Goal: Transaction & Acquisition: Purchase product/service

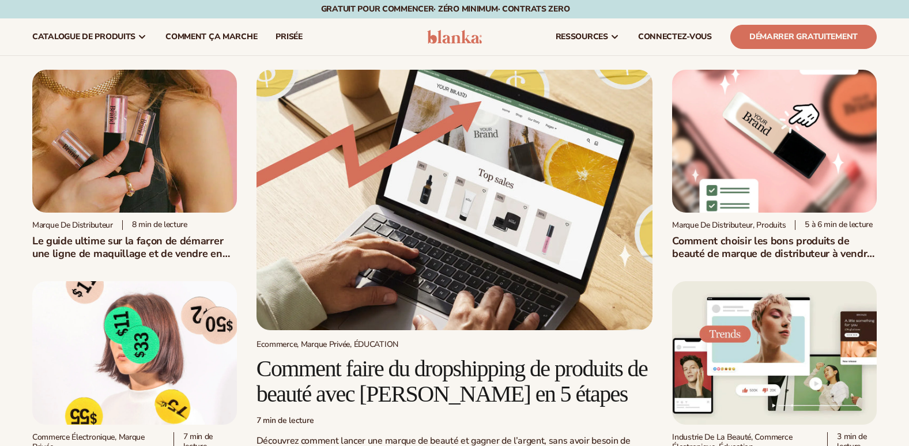
scroll to position [336, 0]
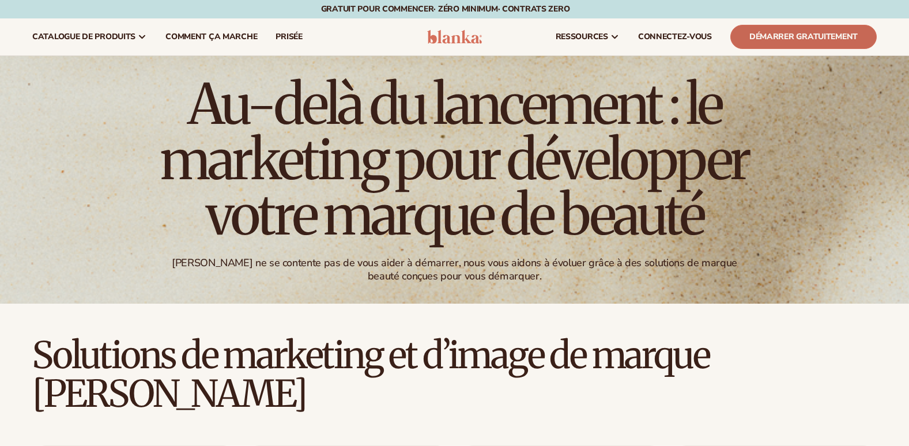
click at [841, 37] on link "Démarrer gratuitement" at bounding box center [803, 37] width 146 height 24
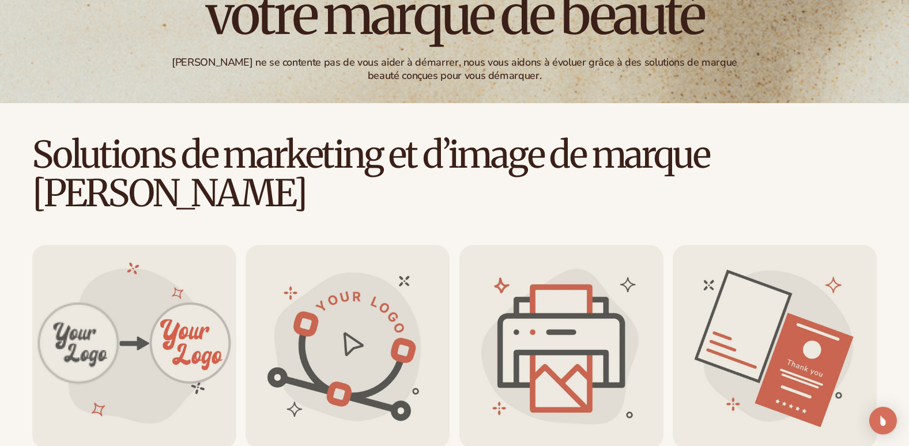
scroll to position [222, 0]
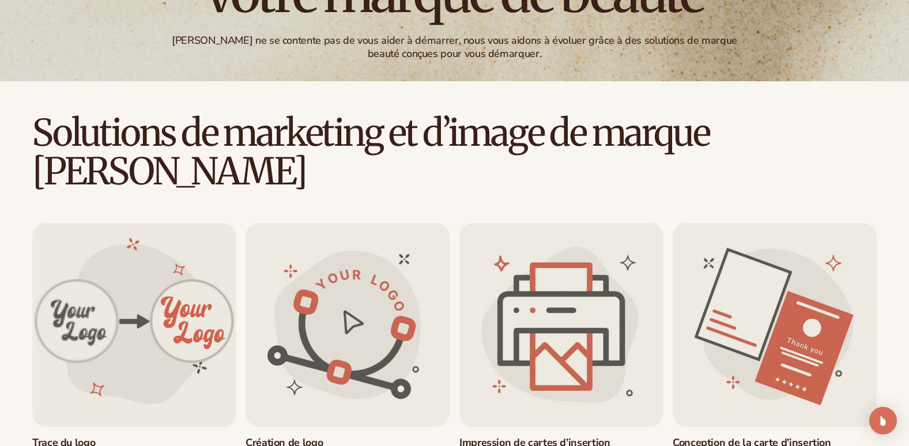
click at [171, 437] on link "Trace du logo" at bounding box center [134, 443] width 204 height 13
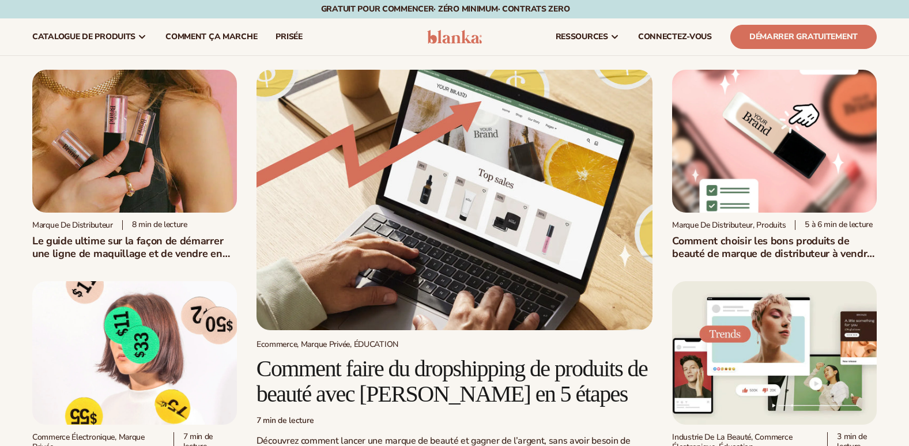
click at [122, 142] on img at bounding box center [134, 141] width 205 height 143
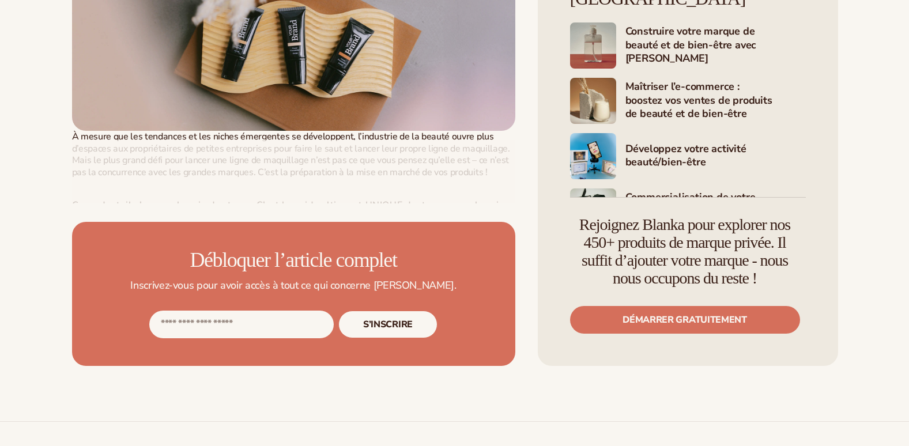
scroll to position [558, 0]
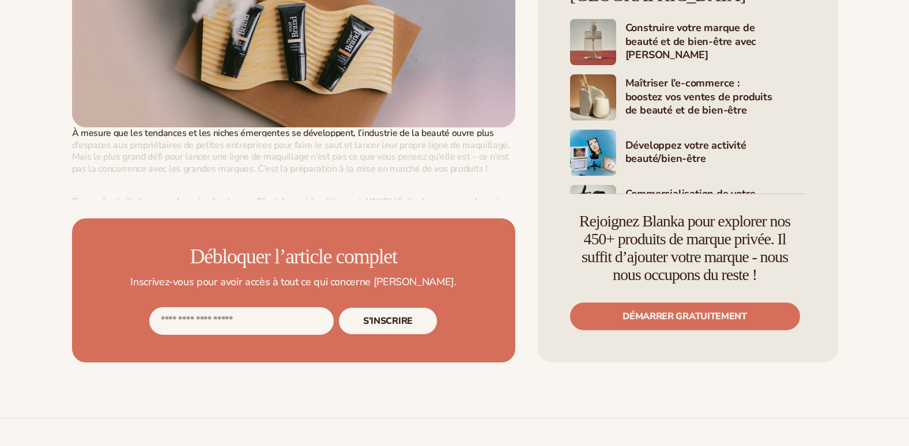
click at [212, 335] on input "Adresse courriel" at bounding box center [241, 321] width 184 height 28
type input "**********"
click at [388, 335] on button "S’inscrire" at bounding box center [387, 321] width 99 height 28
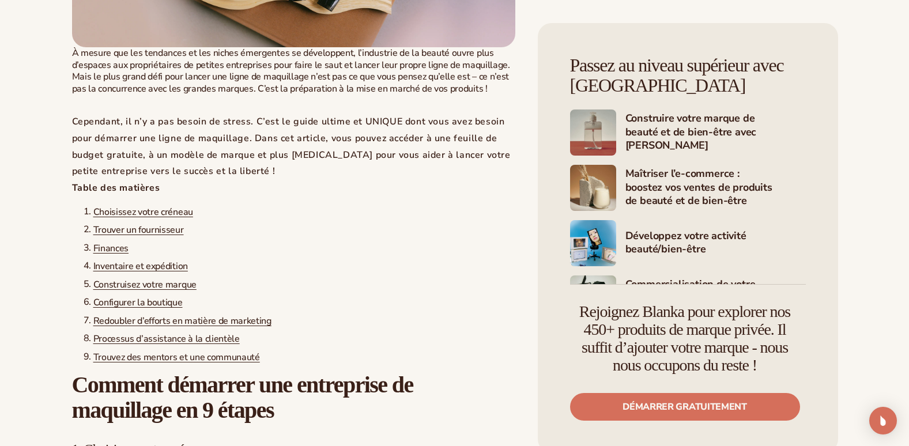
scroll to position [651, 0]
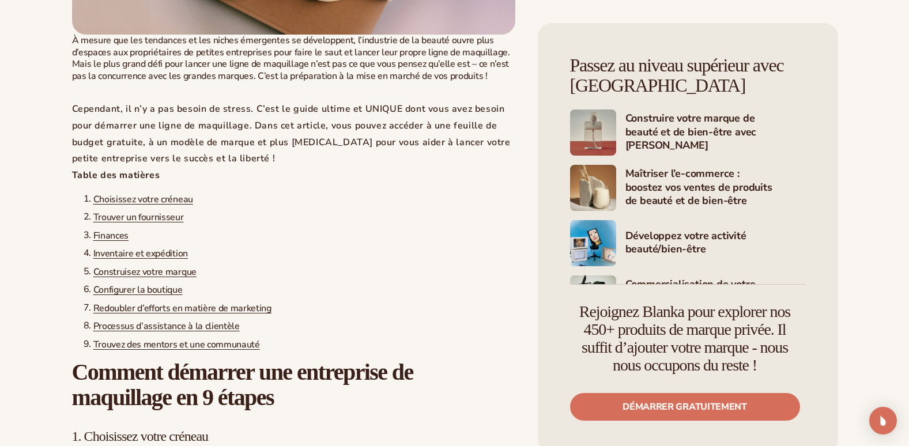
click at [681, 193] on h4 "Maîtriser l’e-commerce : boostez vos ventes de produits de beauté et de bien-êt…" at bounding box center [715, 187] width 180 height 41
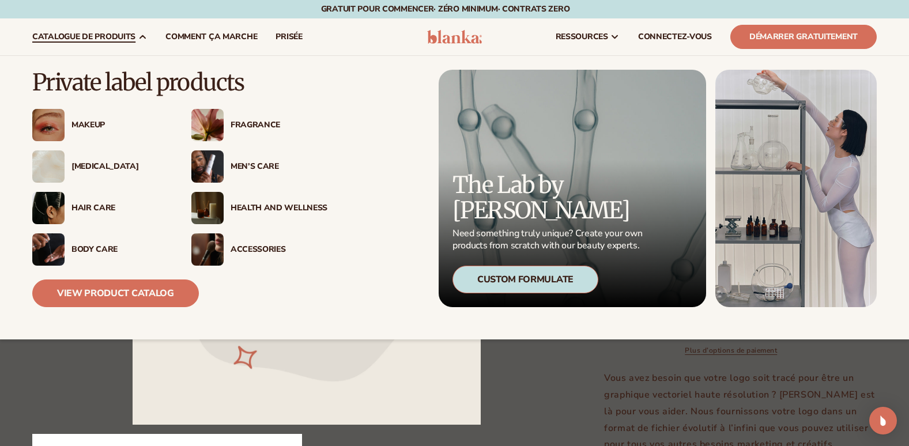
click at [88, 123] on div "Makeup" at bounding box center [119, 125] width 97 height 10
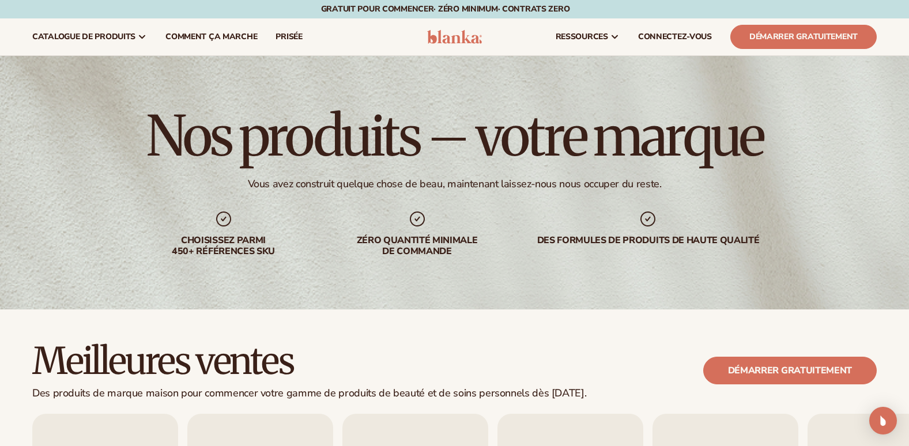
click at [225, 219] on icon at bounding box center [223, 219] width 18 height 18
click at [225, 220] on icon at bounding box center [223, 219] width 18 height 18
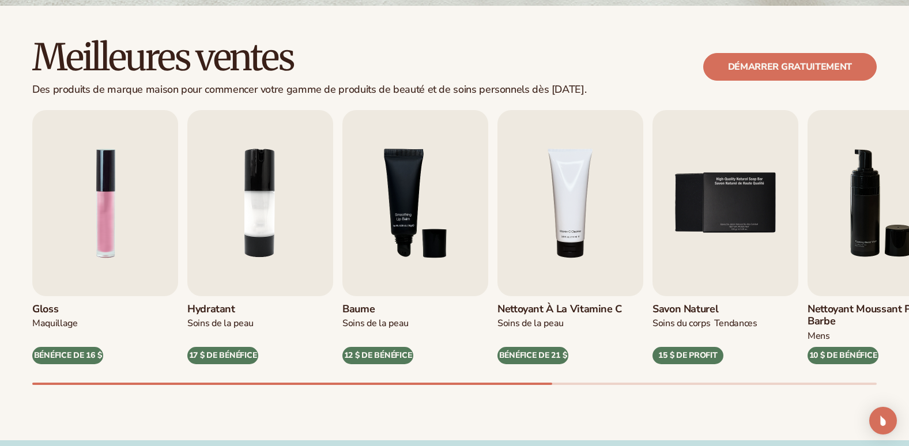
scroll to position [322, 0]
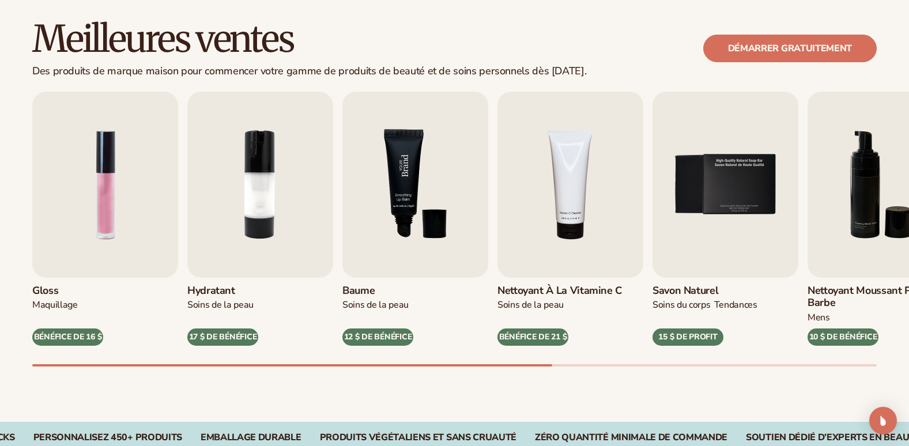
click at [440, 238] on img "3 / 9" at bounding box center [415, 185] width 146 height 186
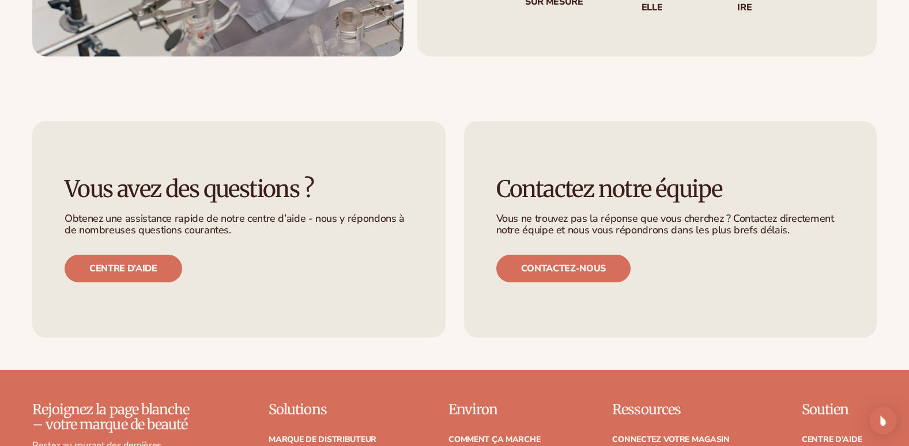
scroll to position [1806, 0]
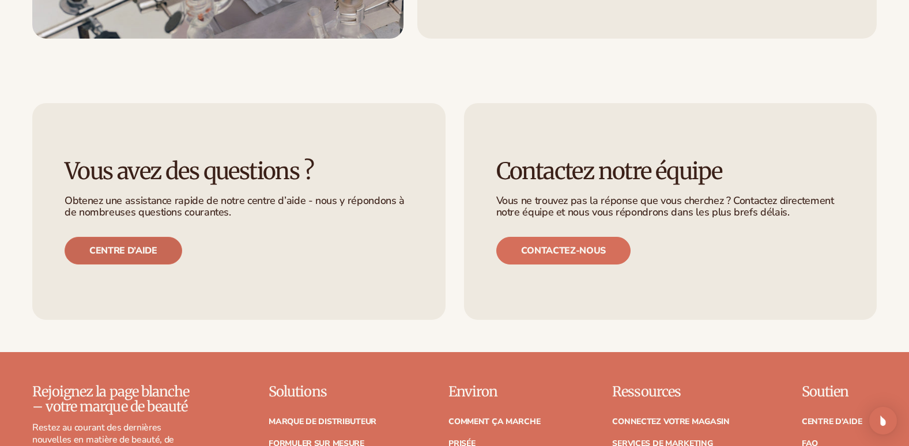
click at [134, 251] on font "Centre d’aide" at bounding box center [123, 250] width 68 height 9
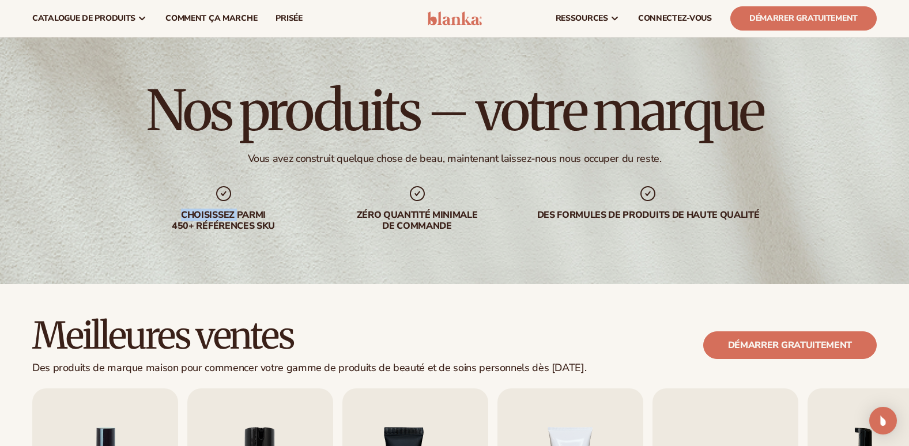
scroll to position [0, 0]
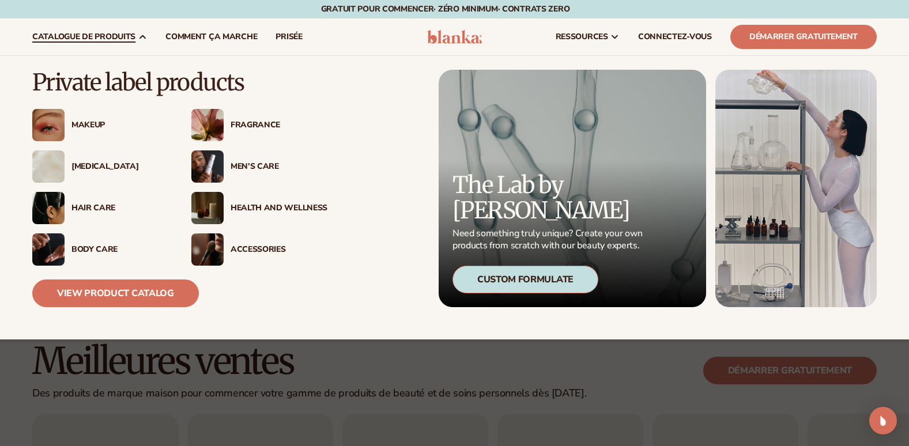
click at [146, 35] on icon at bounding box center [142, 36] width 9 height 9
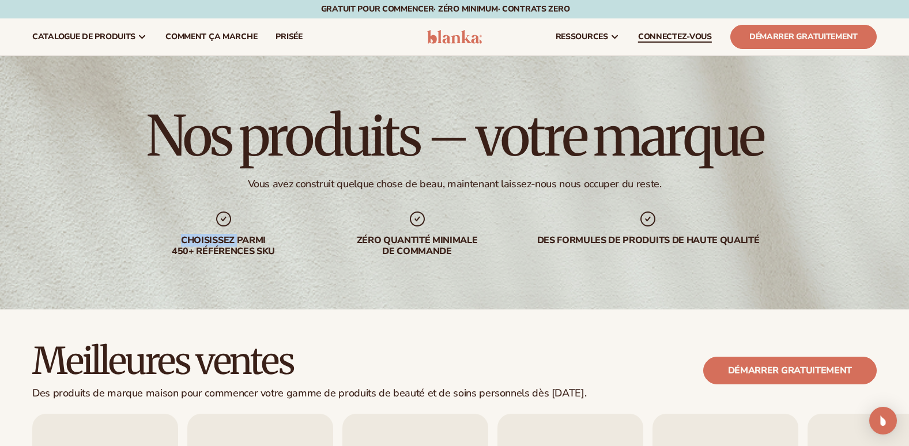
click at [671, 35] on span "CONNECTEZ-VOUS" at bounding box center [675, 36] width 74 height 9
